Goal: Check status: Check status

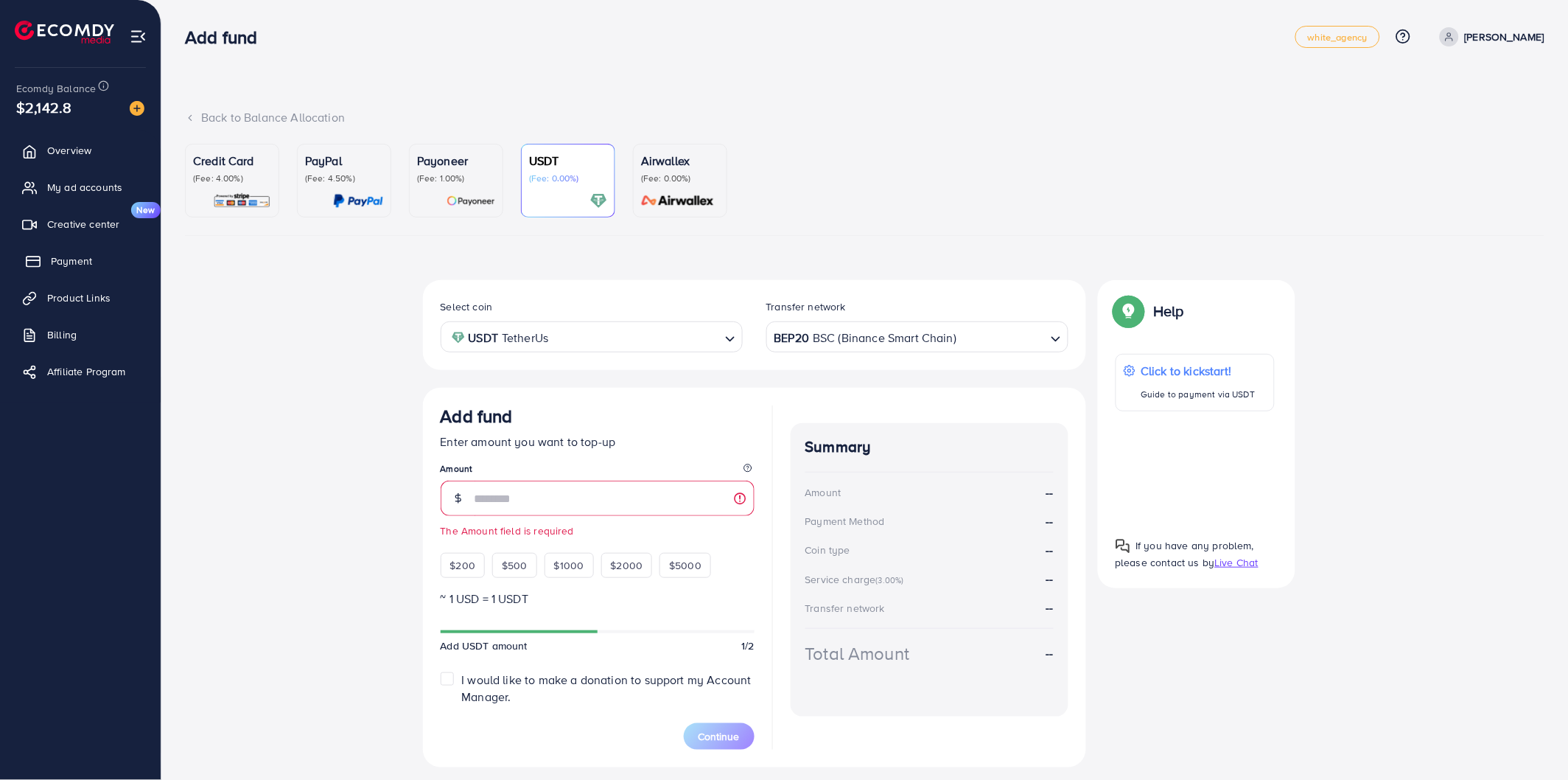
click at [78, 268] on span "Payment" at bounding box center [71, 261] width 42 height 15
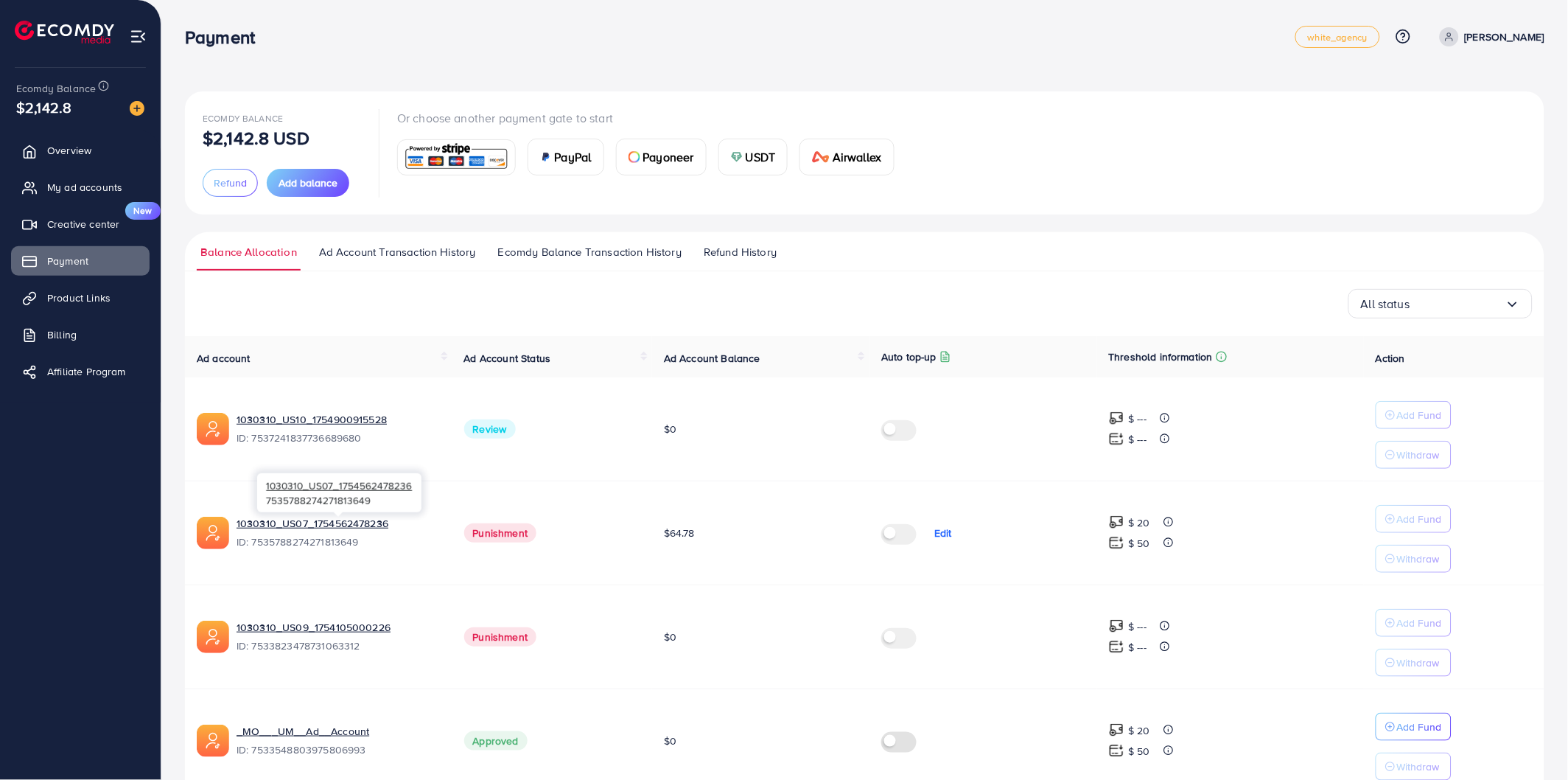
drag, startPoint x: 291, startPoint y: 522, endPoint x: 506, endPoint y: 496, distance: 216.6
click at [506, 496] on td "Punishment" at bounding box center [552, 533] width 199 height 104
click at [402, 524] on link "1030310_US07_1754562478236" at bounding box center [338, 523] width 204 height 15
click at [320, 543] on span "ID: 7535788274271813649" at bounding box center [338, 541] width 204 height 15
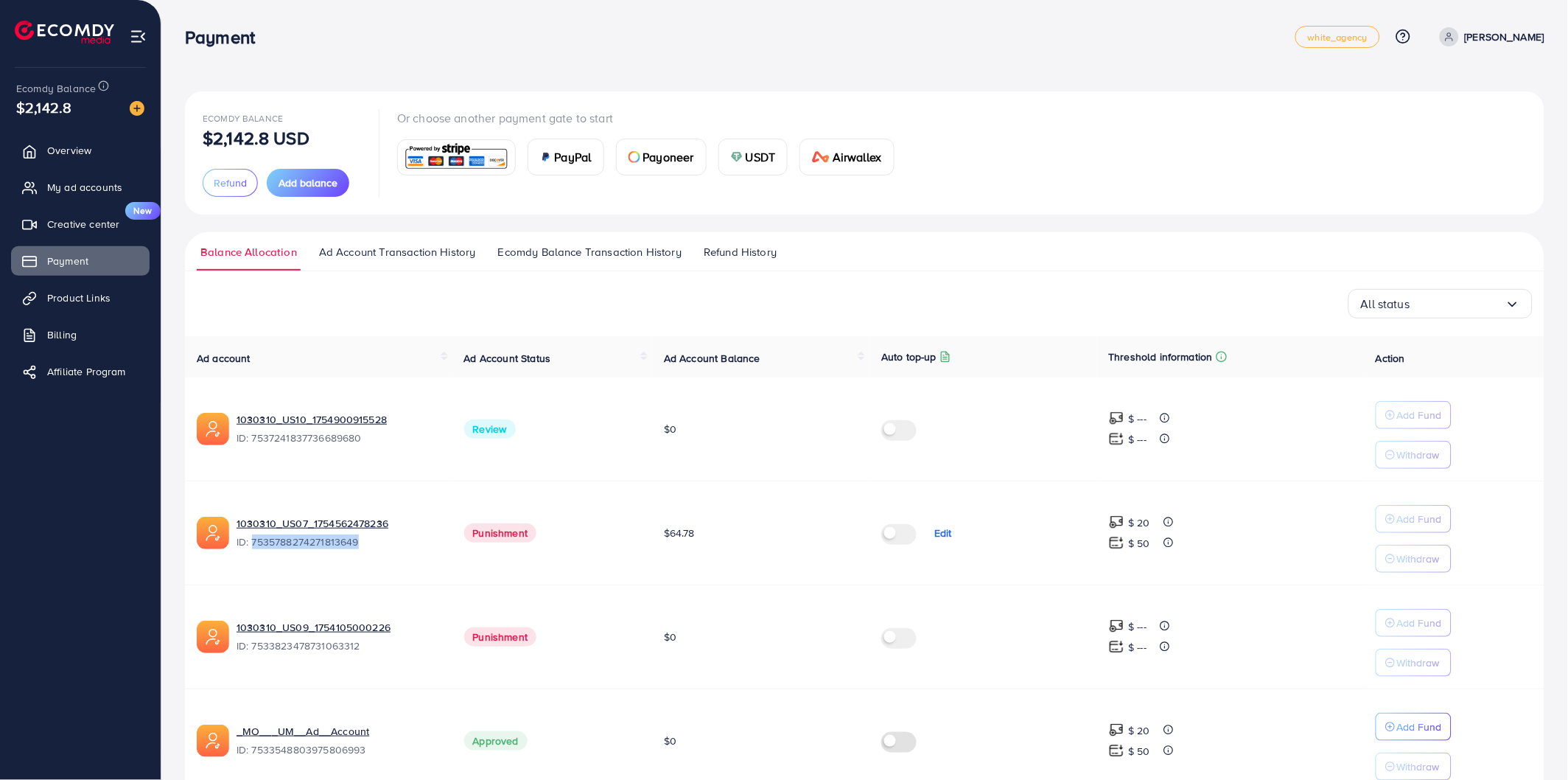
copy span "7535788274271813649"
drag, startPoint x: 417, startPoint y: 484, endPoint x: 267, endPoint y: 489, distance: 150.1
click at [267, 489] on div "1030310_US07_1754562478236 7535788274271813649" at bounding box center [339, 493] width 164 height 39
copy span "1030310_US07_1754562478236"
click at [366, 296] on div "All status Loading..." at bounding box center [865, 304] width 1336 height 30
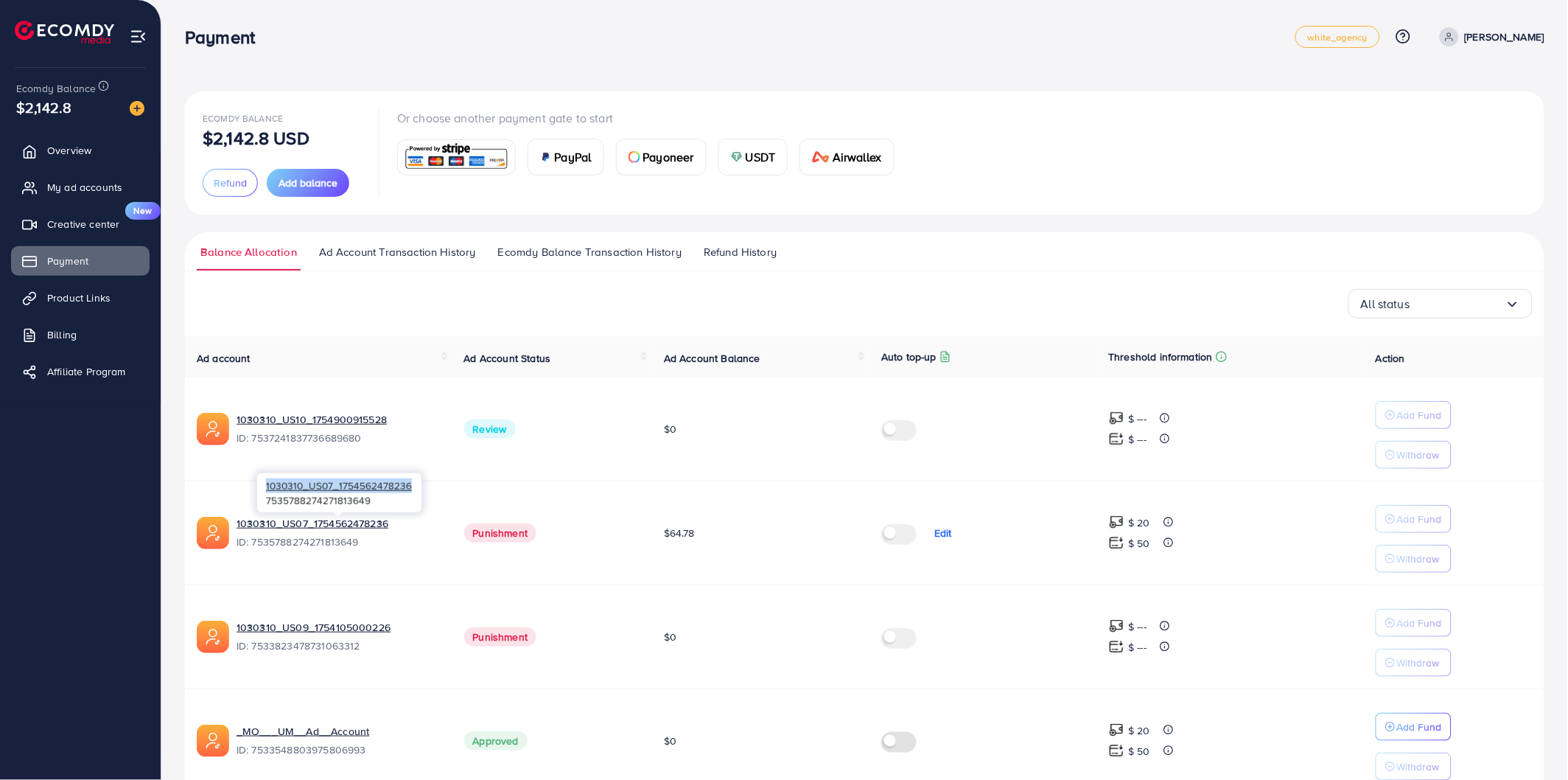
drag, startPoint x: 414, startPoint y: 488, endPoint x: 264, endPoint y: 485, distance: 150.0
click at [264, 485] on div "1030310_US07_1754562478236 7535788274271813649" at bounding box center [339, 493] width 164 height 39
copy span "1030310_US07_1754562478236"
